Goal: Information Seeking & Learning: Learn about a topic

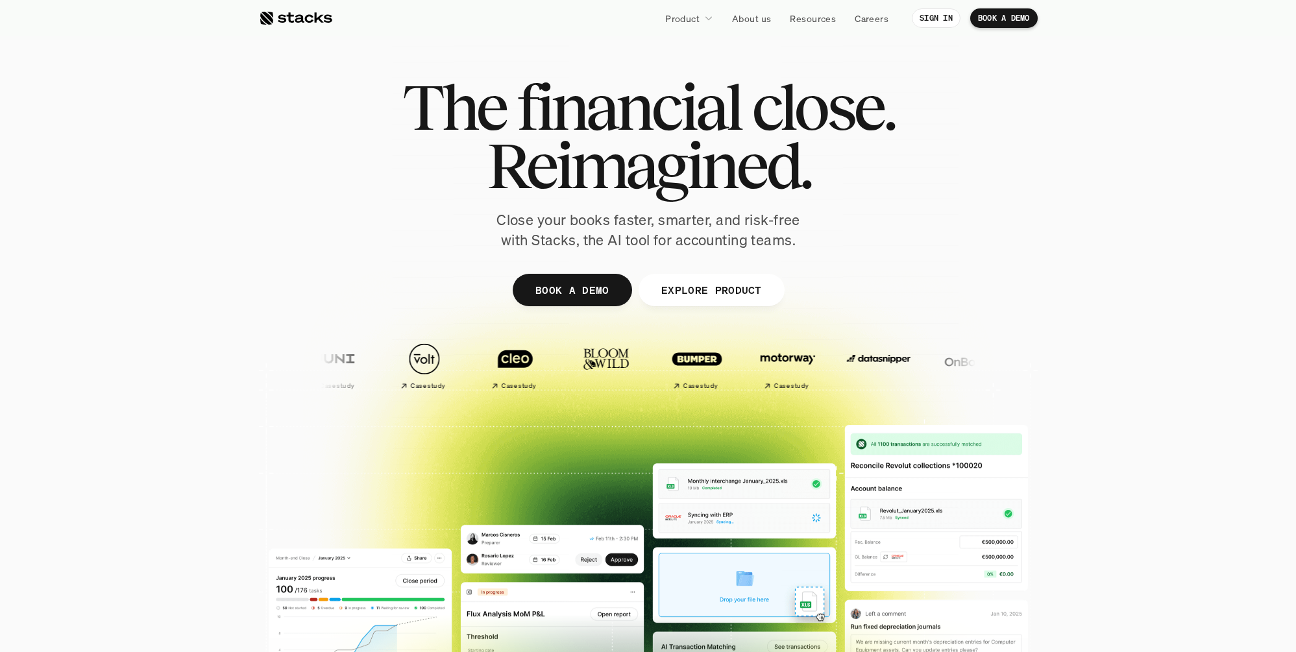
click at [1175, 152] on section "The financial close. Reimagined. Close your books faster, smarter, and risk-fre…" at bounding box center [648, 383] width 1296 height 766
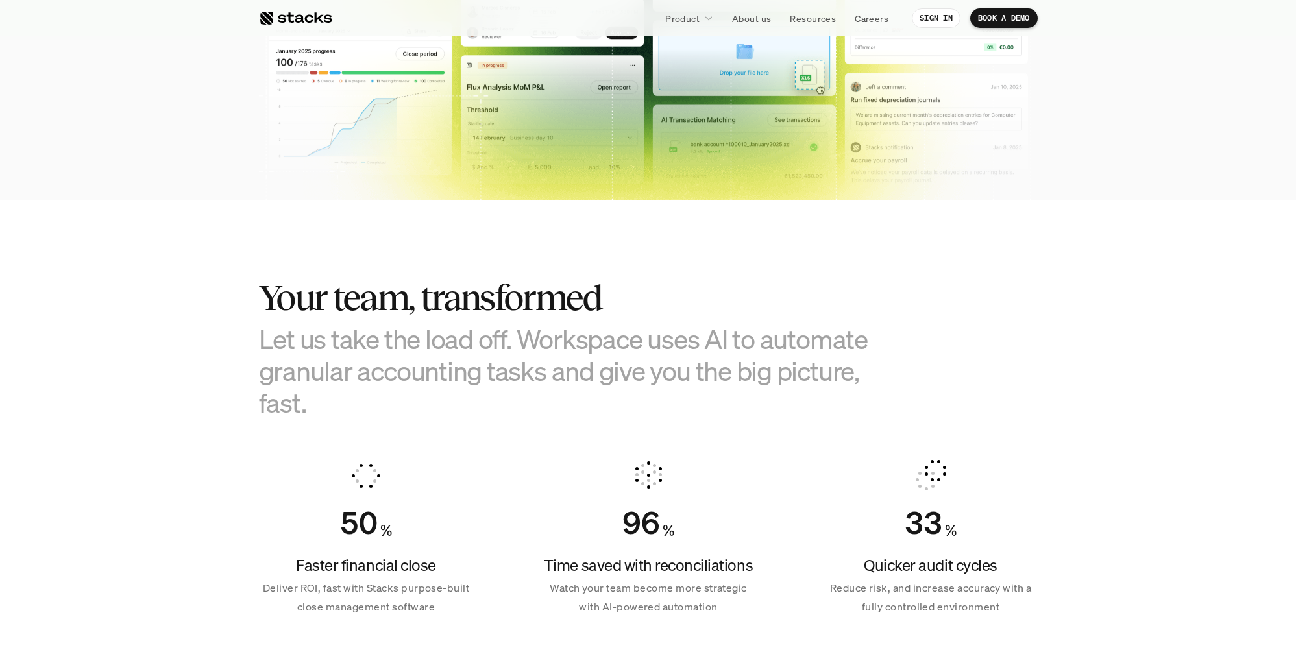
scroll to position [840, 0]
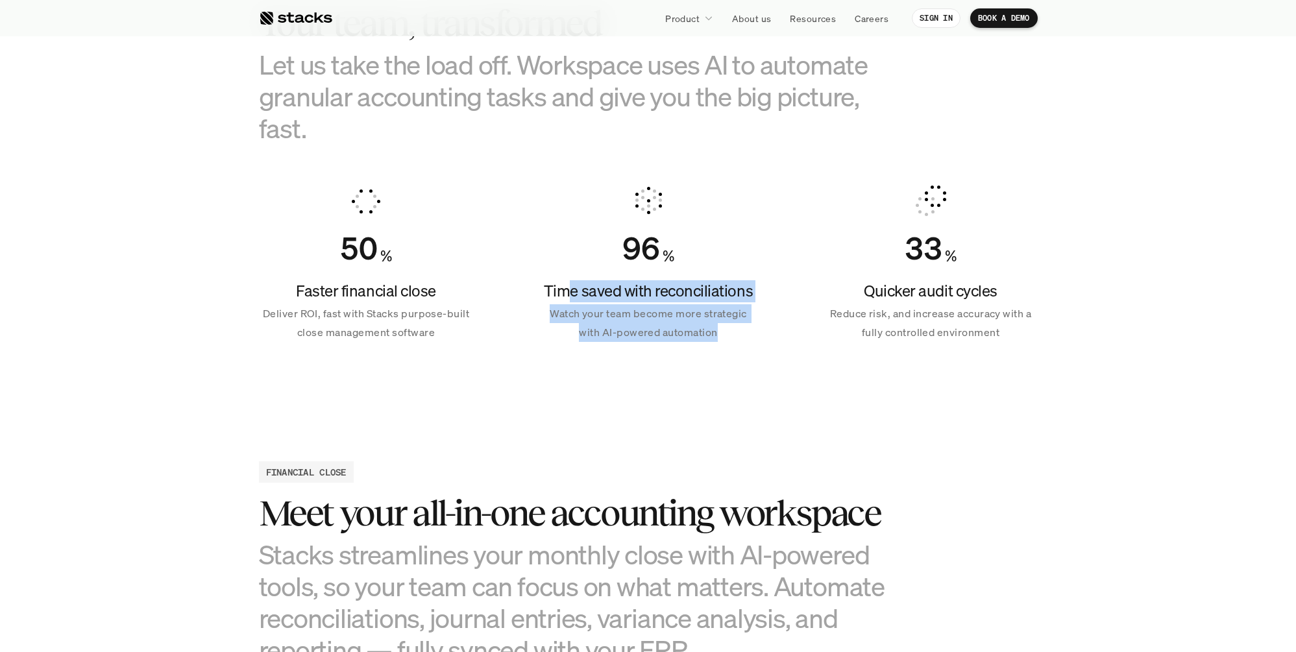
drag, startPoint x: 733, startPoint y: 335, endPoint x: 572, endPoint y: 288, distance: 168.2
click at [572, 288] on div "Time saved with reconciliations Watch your team become more strategic with AI-p…" at bounding box center [648, 311] width 214 height 62
click at [572, 288] on h4 "Time saved with reconciliations" at bounding box center [648, 291] width 214 height 22
drag, startPoint x: 542, startPoint y: 308, endPoint x: 725, endPoint y: 340, distance: 186.5
click at [725, 340] on p "Watch your team become more strategic with AI-powered automation" at bounding box center [648, 323] width 214 height 38
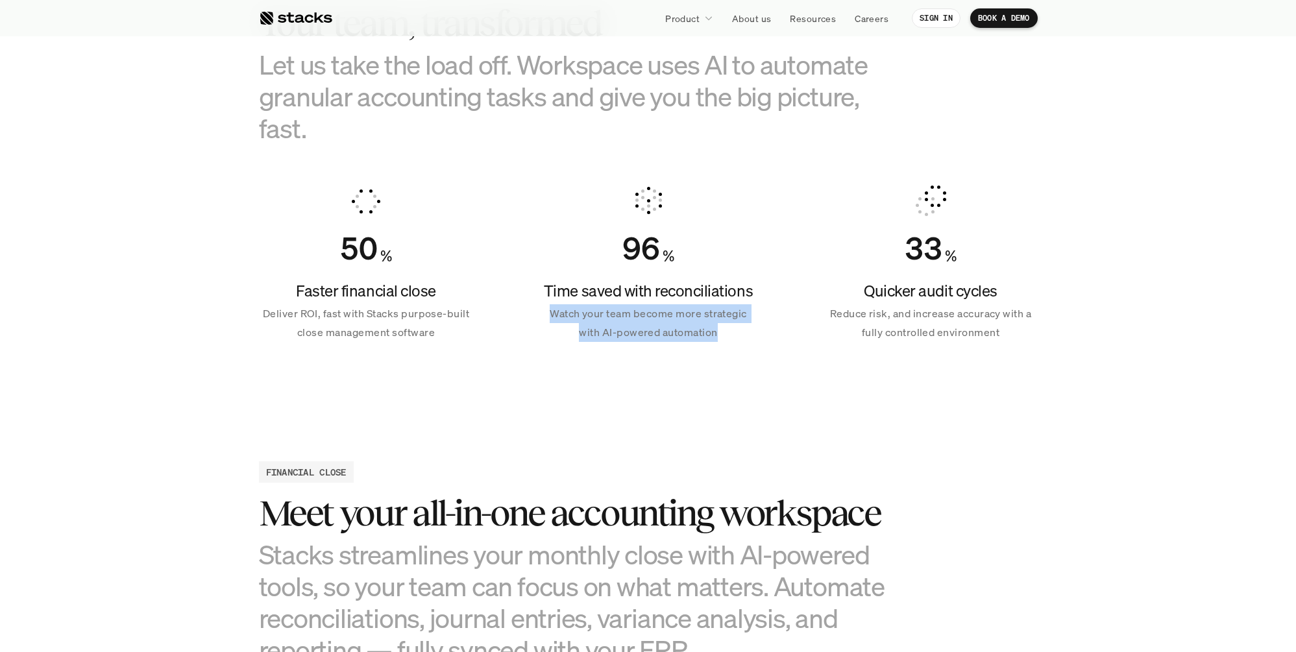
click at [725, 340] on p "Watch your team become more strategic with AI-powered automation" at bounding box center [648, 323] width 214 height 38
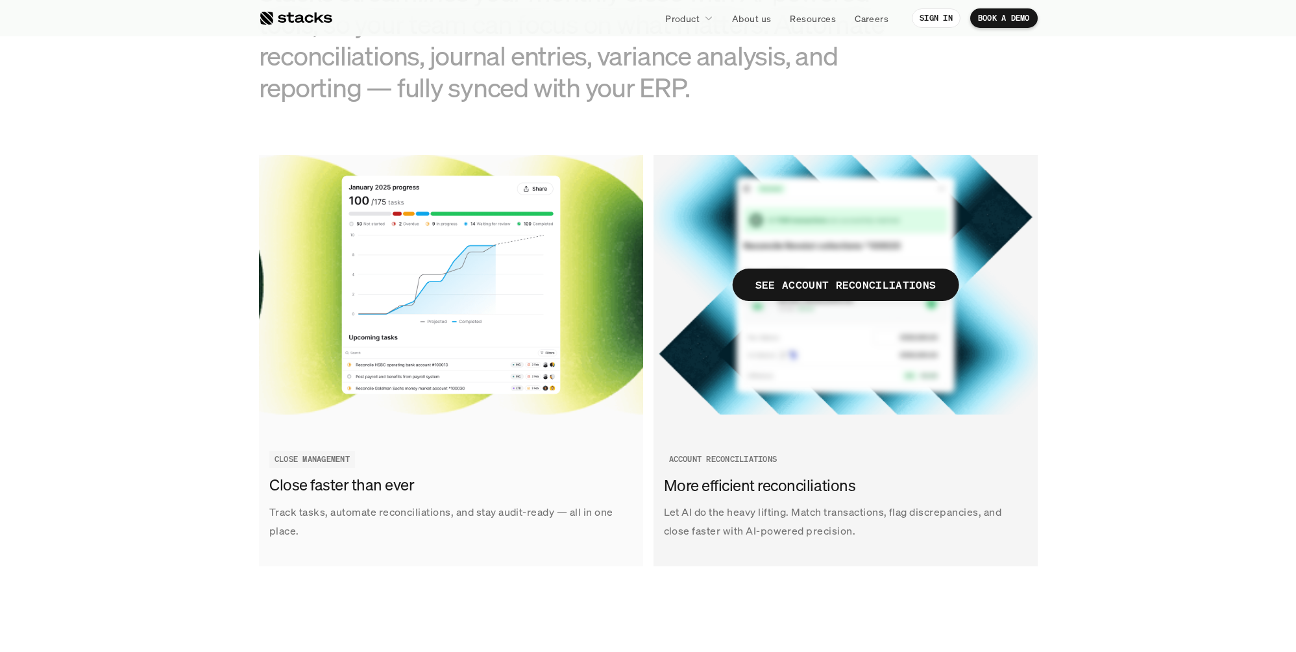
scroll to position [1409, 0]
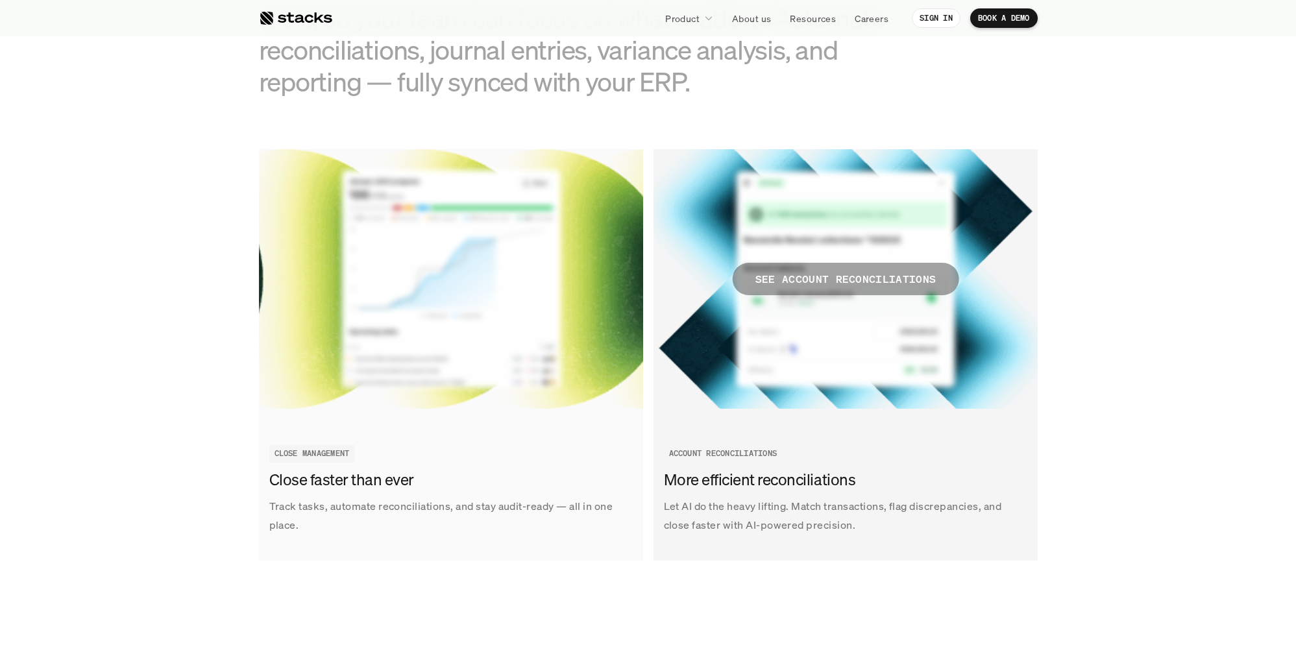
click at [866, 276] on p "SEE ACCOUNT RECONCILIATIONS" at bounding box center [845, 279] width 181 height 19
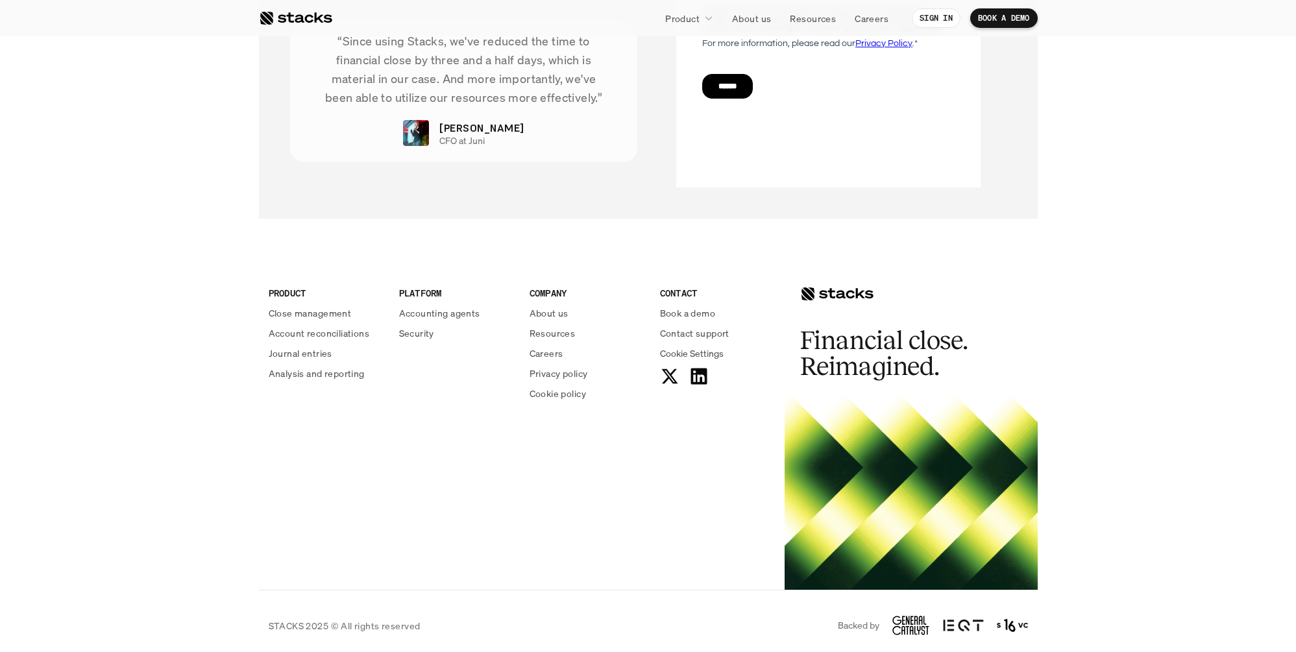
scroll to position [3118, 0]
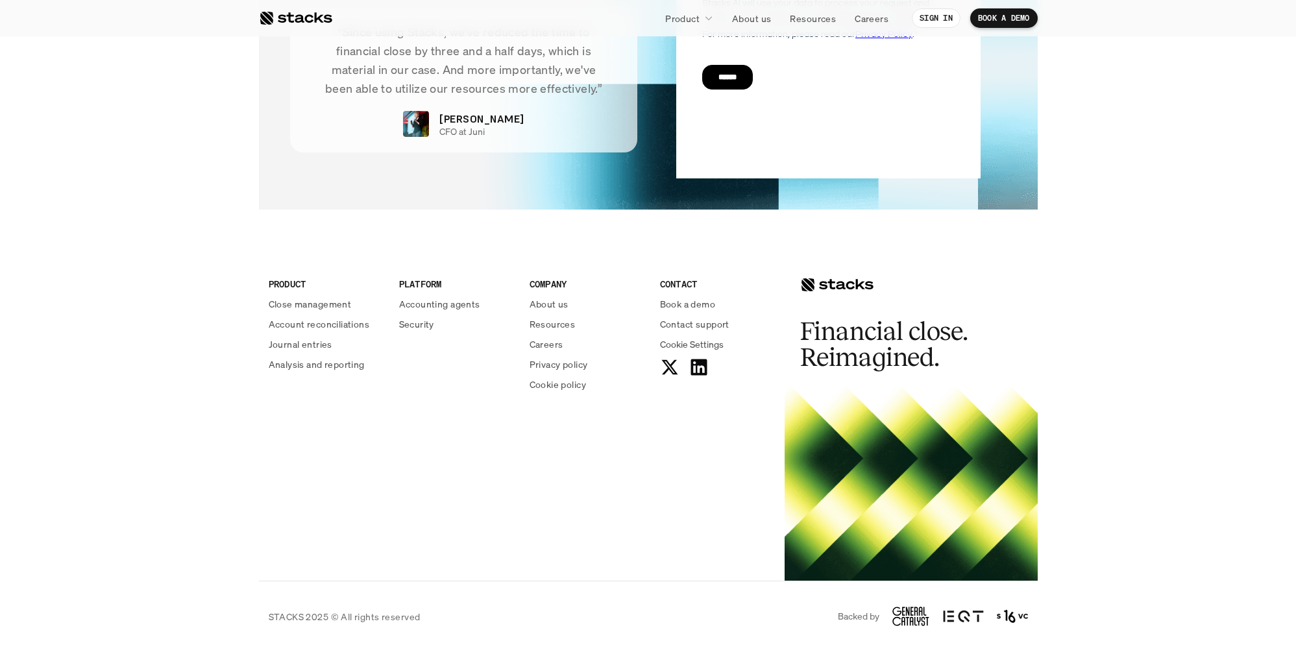
click at [1147, 427] on footer "PRODUCT Close management Account reconciliations Journal entries Analysis and r…" at bounding box center [648, 444] width 1296 height 417
